Goal: Find specific page/section: Find specific page/section

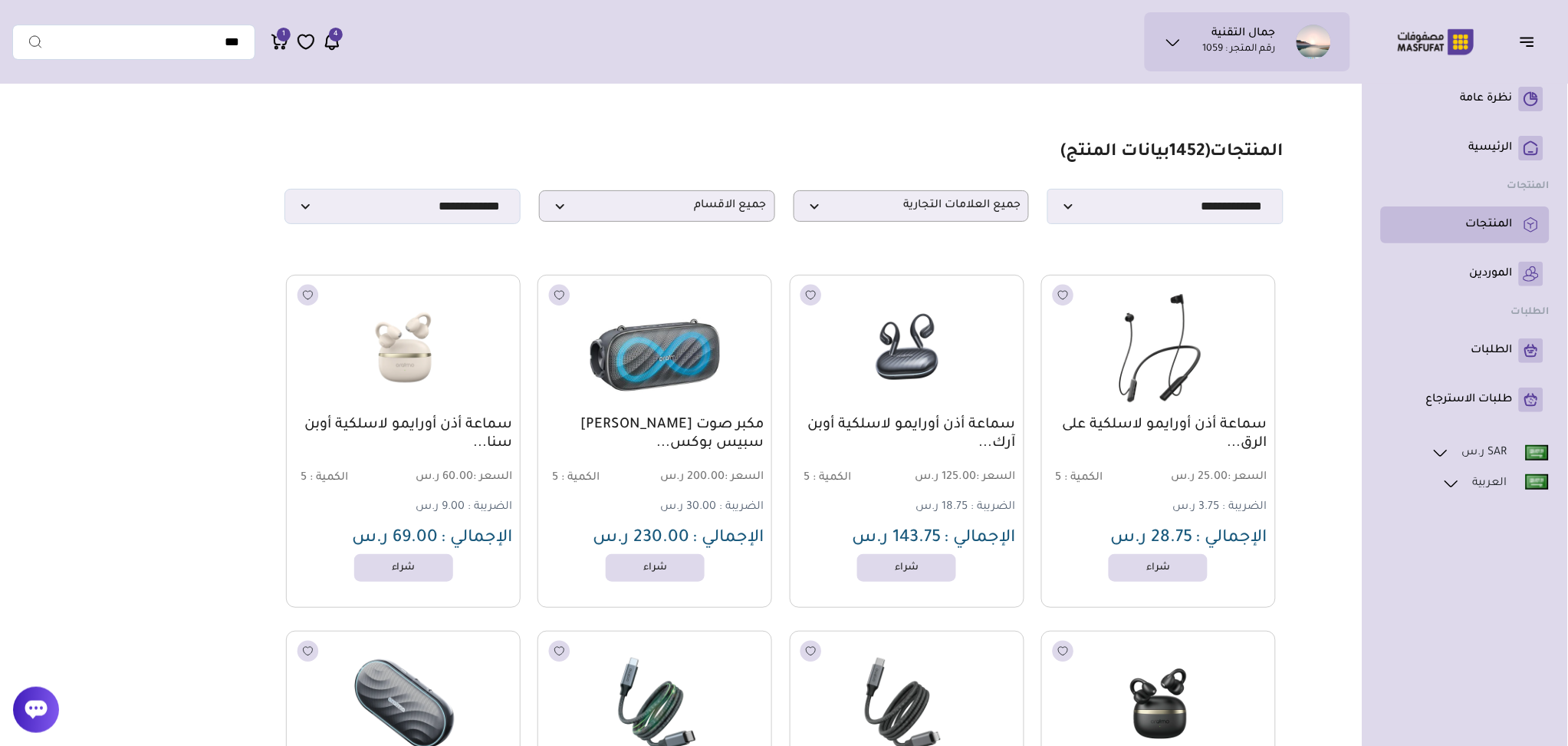
click at [1476, 231] on p "المنتجات" at bounding box center [1490, 225] width 47 height 15
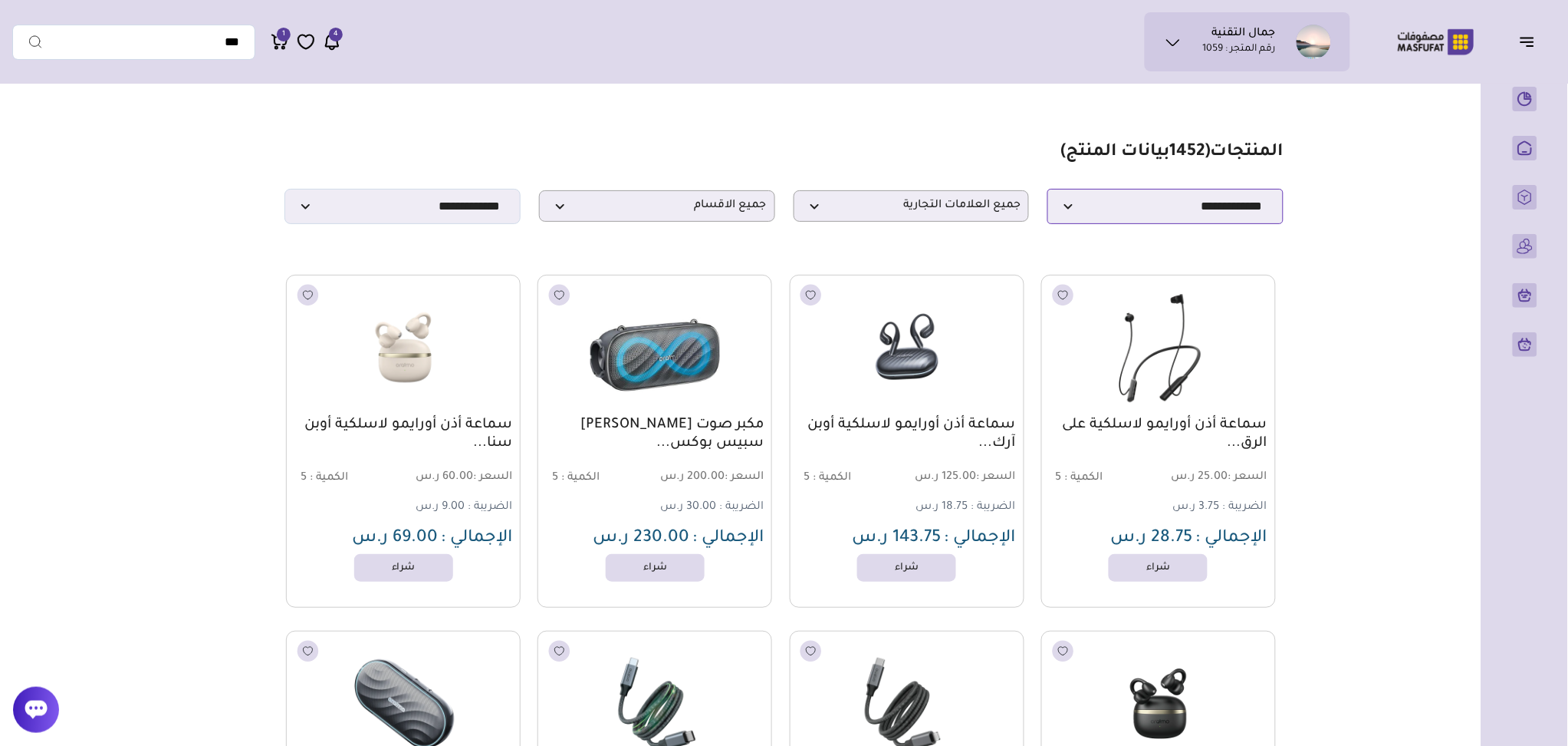
click at [1096, 215] on select "**********" at bounding box center [1165, 206] width 236 height 35
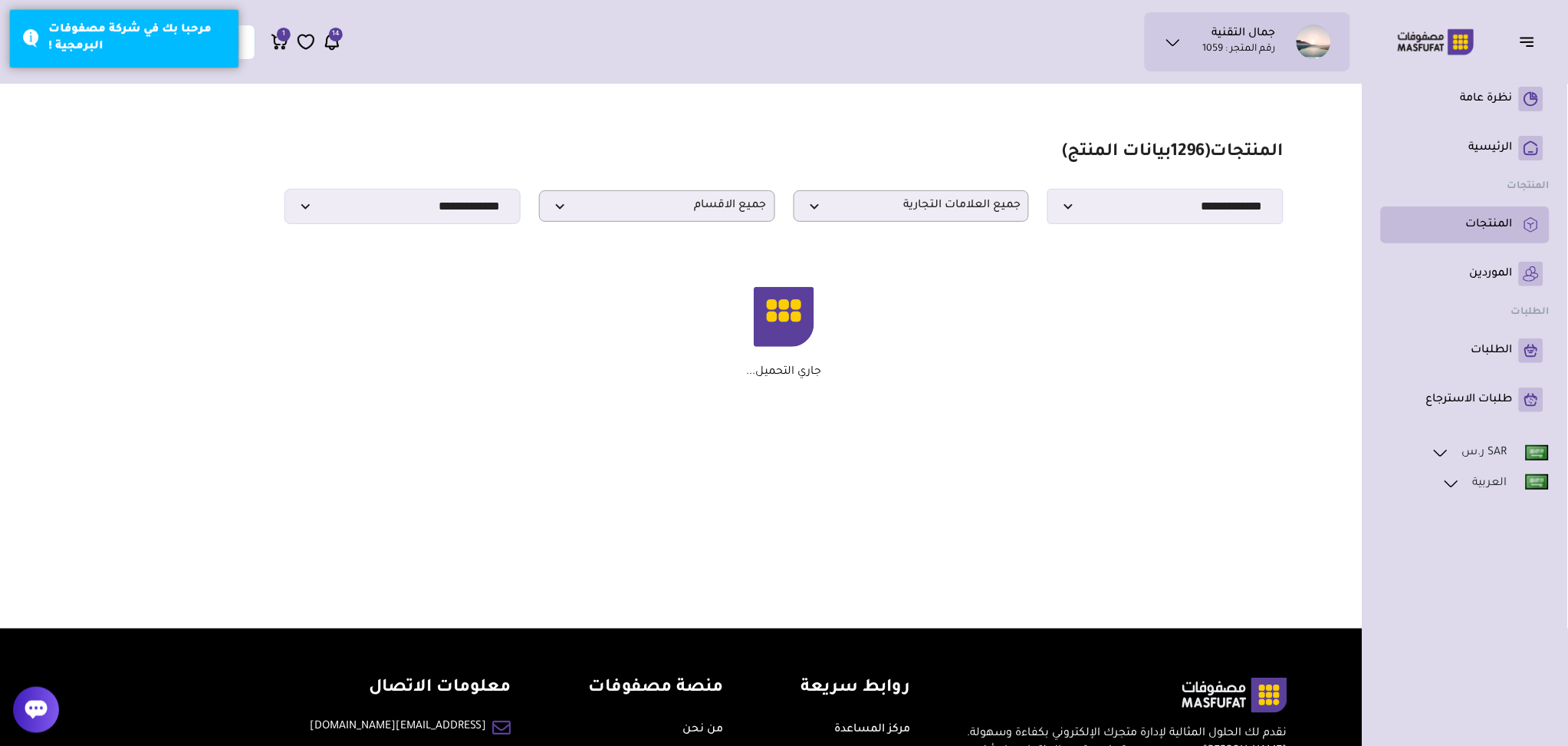
click at [1468, 226] on p "المنتجات" at bounding box center [1490, 225] width 47 height 15
